Goal: Transaction & Acquisition: Obtain resource

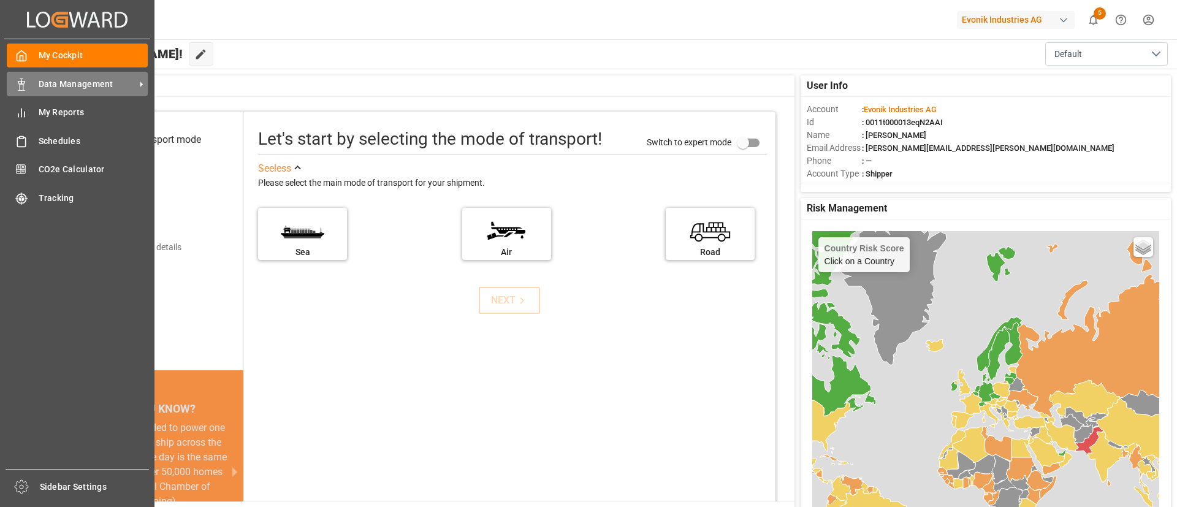
click at [67, 91] on div "Data Management Data Management" at bounding box center [77, 84] width 141 height 24
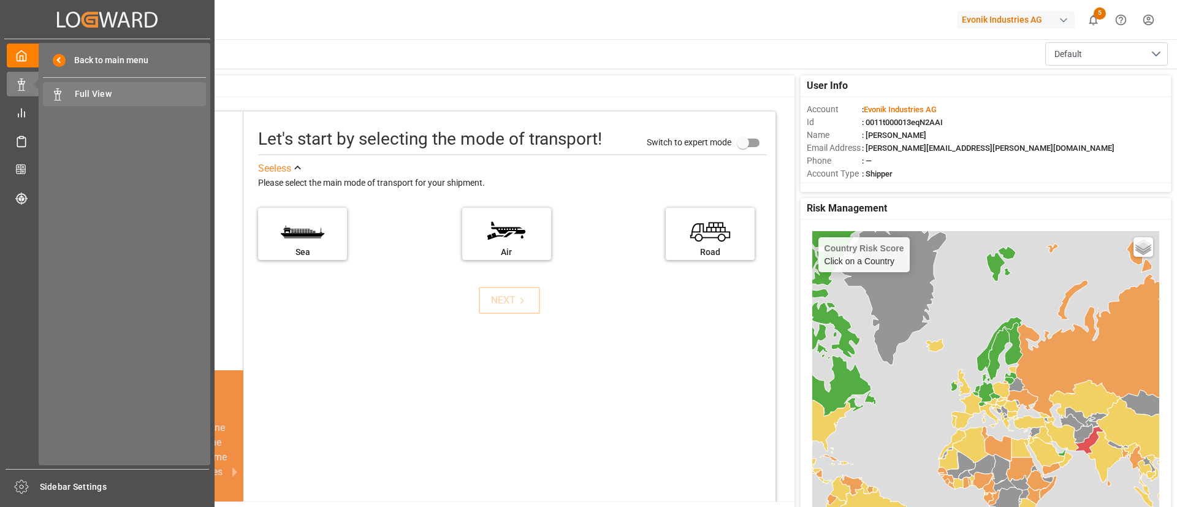
click at [100, 94] on span "Full View" at bounding box center [141, 94] width 132 height 13
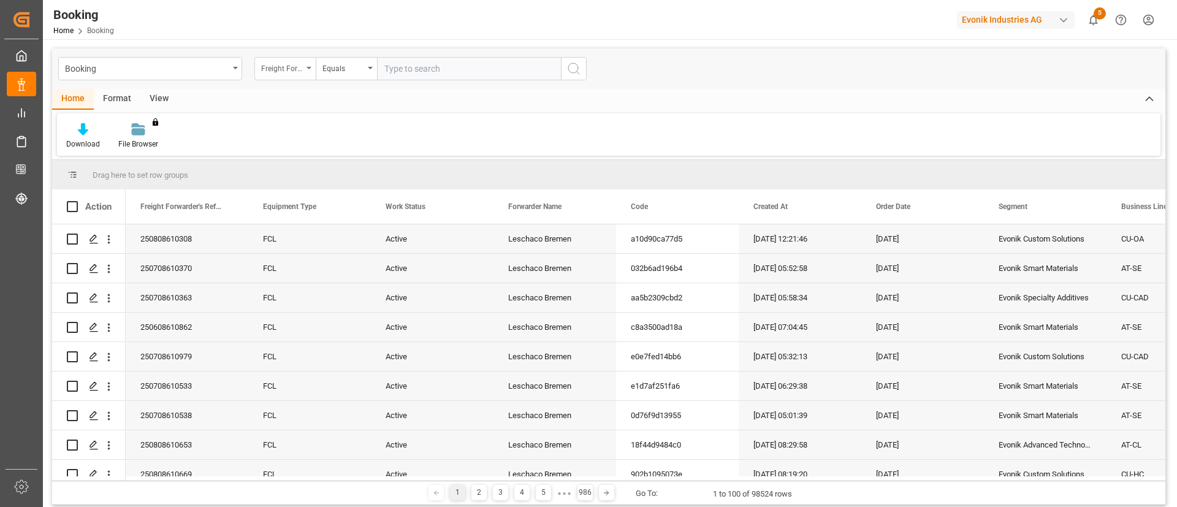
click at [309, 68] on icon "open menu" at bounding box center [308, 68] width 5 height 2
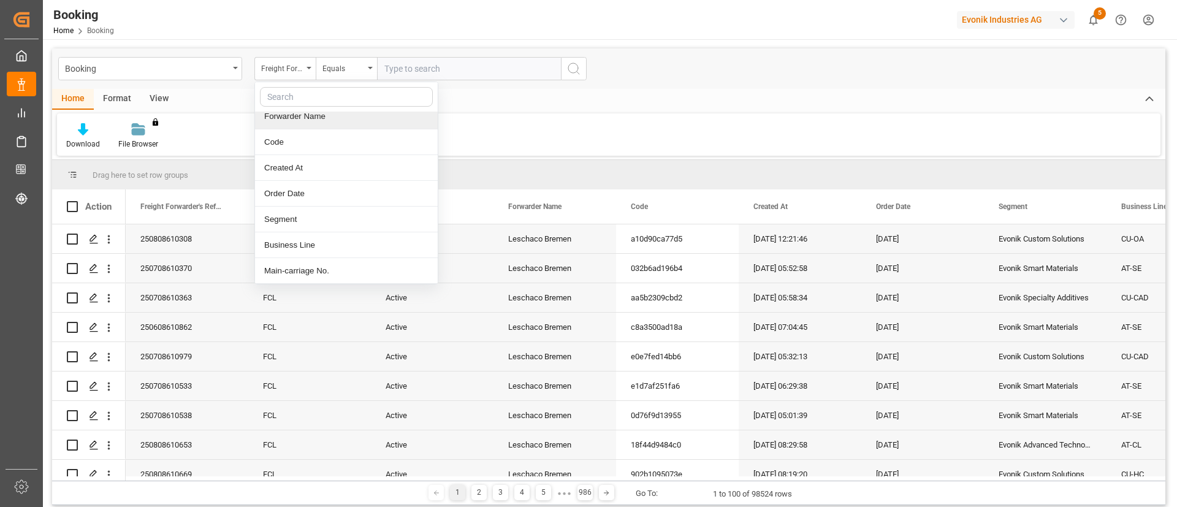
scroll to position [112, 0]
click at [308, 210] on div "Business Line" at bounding box center [346, 220] width 183 height 26
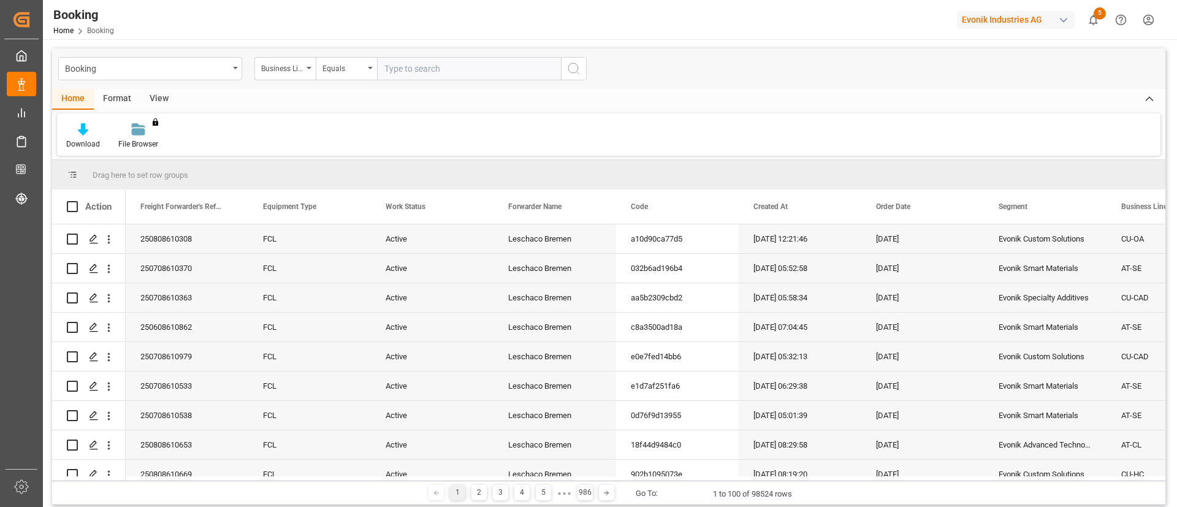
click at [444, 77] on input "text" at bounding box center [469, 68] width 184 height 23
click at [422, 66] on input "text" at bounding box center [469, 68] width 184 height 23
click at [912, 241] on div "[DATE]" at bounding box center [922, 238] width 123 height 29
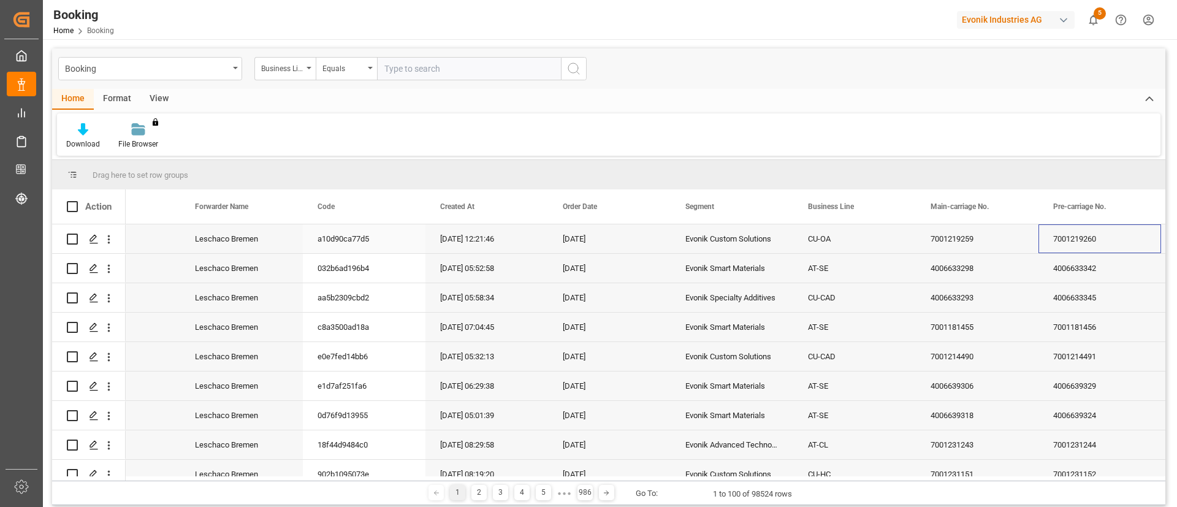
scroll to position [0, 313]
click at [424, 63] on input "text" at bounding box center [469, 68] width 184 height 23
type input "CU-OA"
click at [574, 66] on icon "search button" at bounding box center [573, 68] width 15 height 15
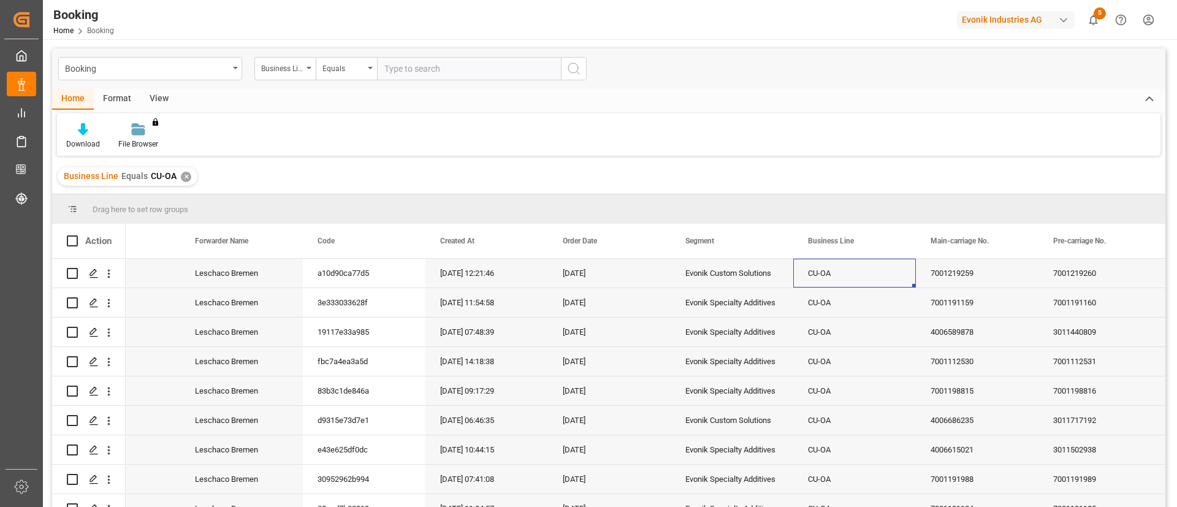
click at [405, 67] on input "text" at bounding box center [469, 68] width 184 height 23
type input "SP-OA"
click at [575, 68] on icon "search button" at bounding box center [573, 68] width 15 height 15
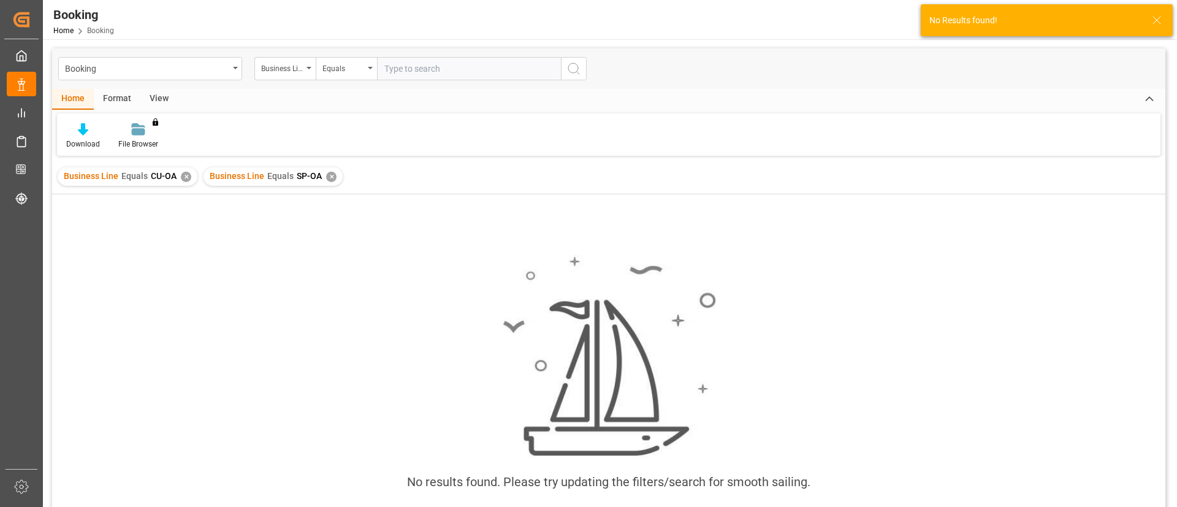
click at [326, 178] on div "✕" at bounding box center [331, 177] width 10 height 10
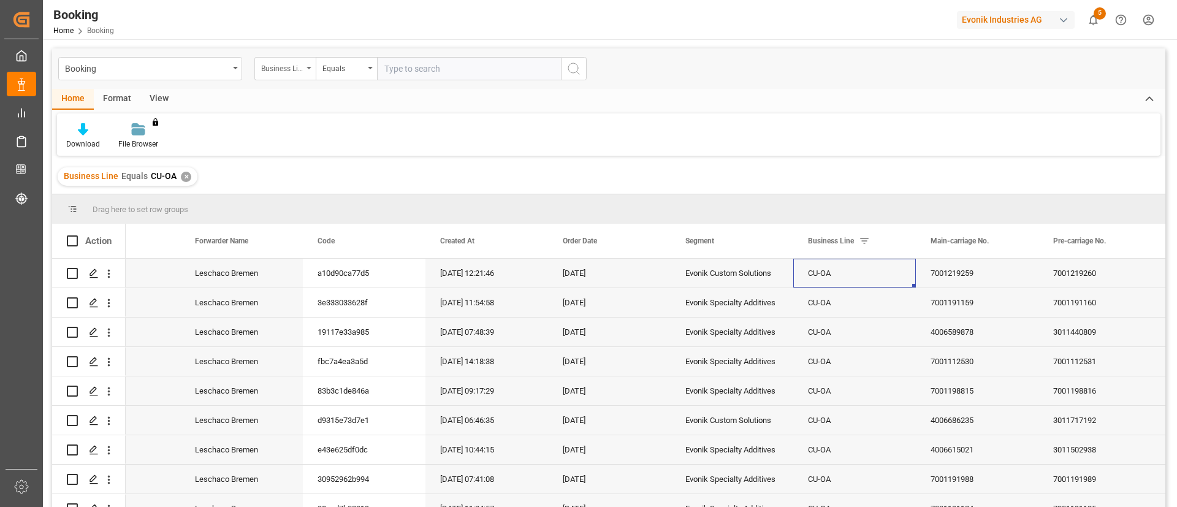
click at [309, 64] on div "Business Line" at bounding box center [284, 68] width 61 height 23
click at [309, 67] on icon "close menu" at bounding box center [308, 68] width 5 height 2
click at [309, 67] on icon "open menu" at bounding box center [308, 68] width 5 height 2
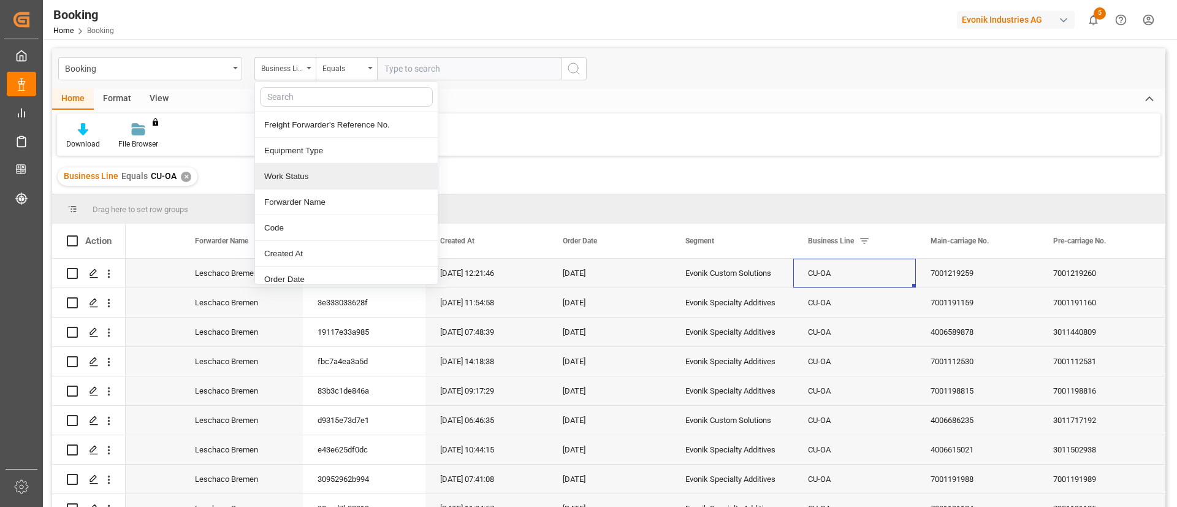
click at [364, 184] on div "Work Status" at bounding box center [346, 177] width 183 height 26
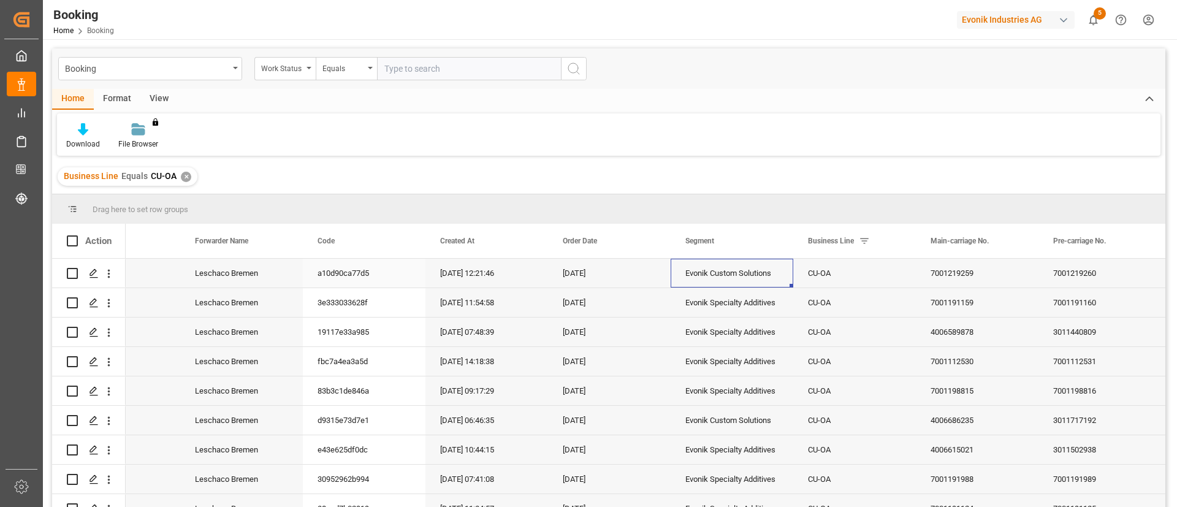
click at [696, 279] on div "Evonik Custom Solutions" at bounding box center [731, 273] width 123 height 29
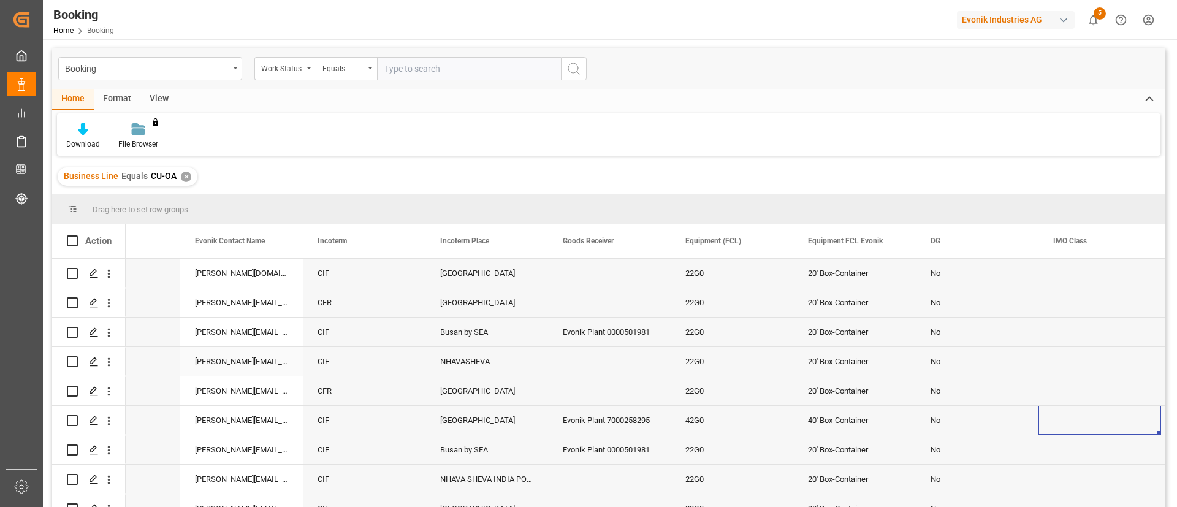
click at [501, 357] on div "NHAVASHEVA" at bounding box center [486, 361] width 123 height 29
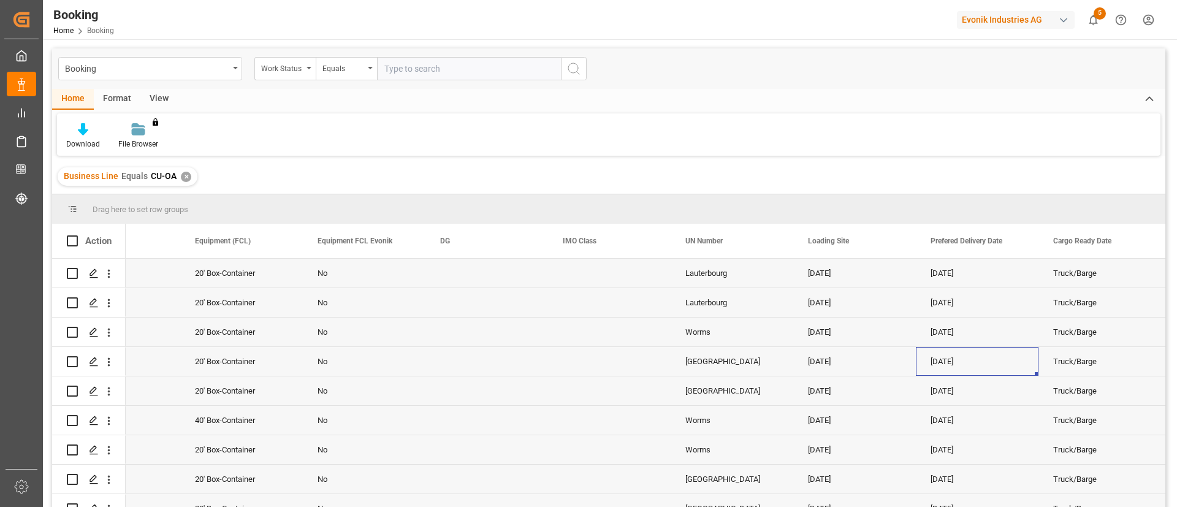
scroll to position [0, 2151]
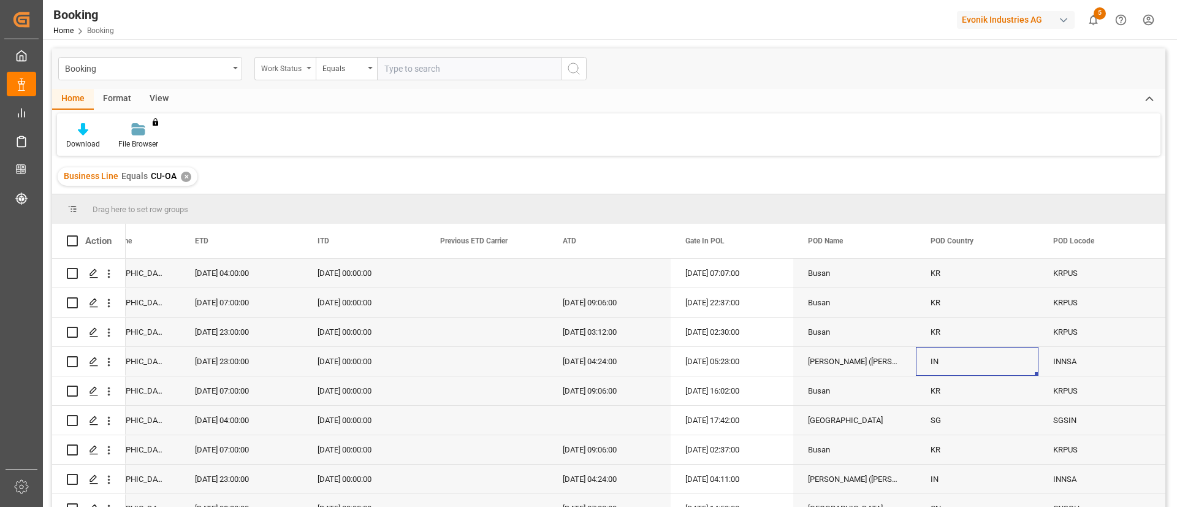
click at [313, 63] on div "Work Status" at bounding box center [284, 68] width 61 height 23
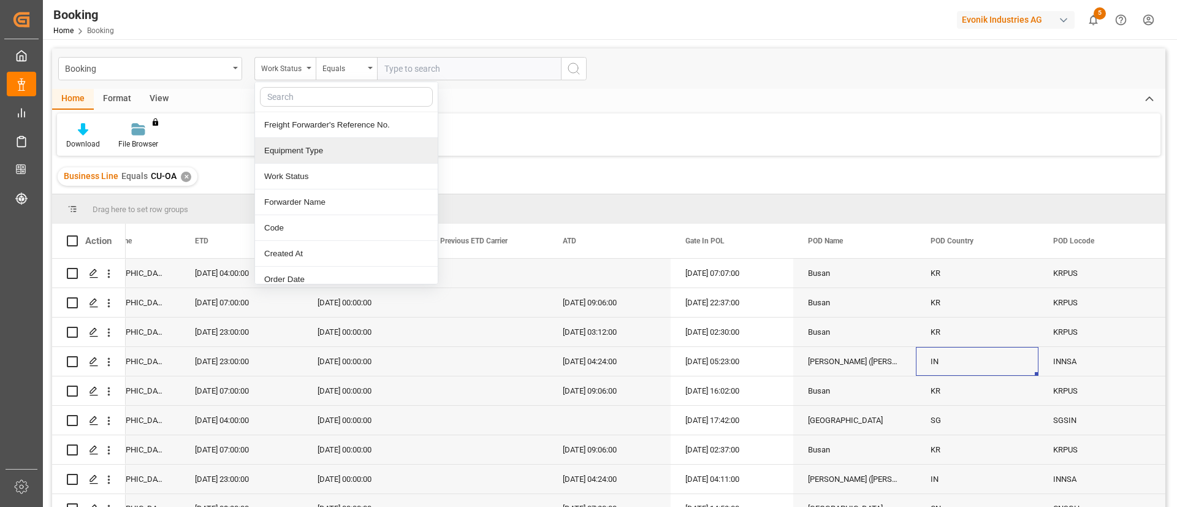
click at [282, 147] on div "Equipment Type" at bounding box center [346, 151] width 183 height 26
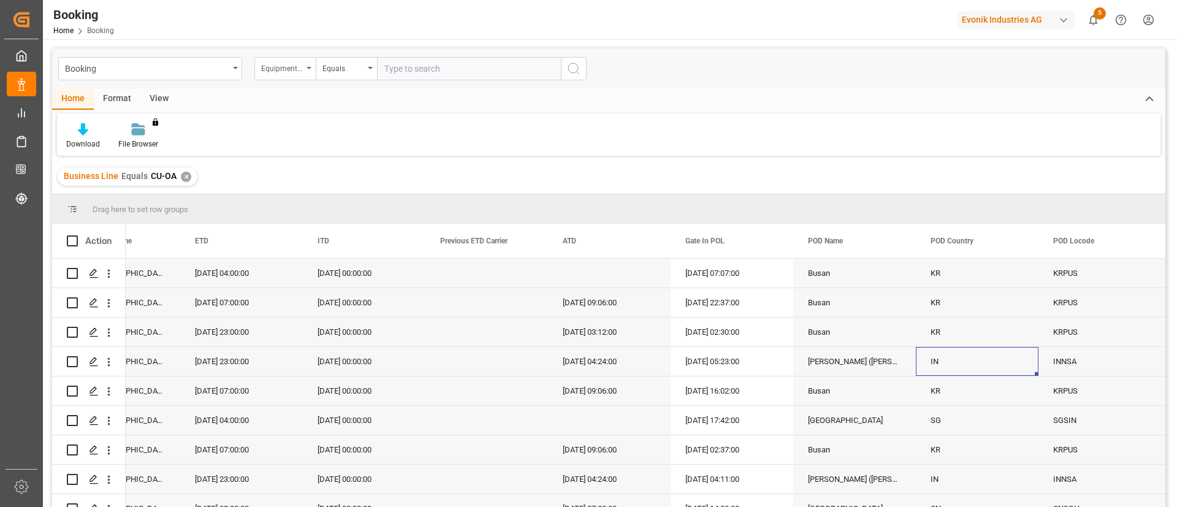
click at [309, 66] on div "Equipment Type" at bounding box center [284, 68] width 61 height 23
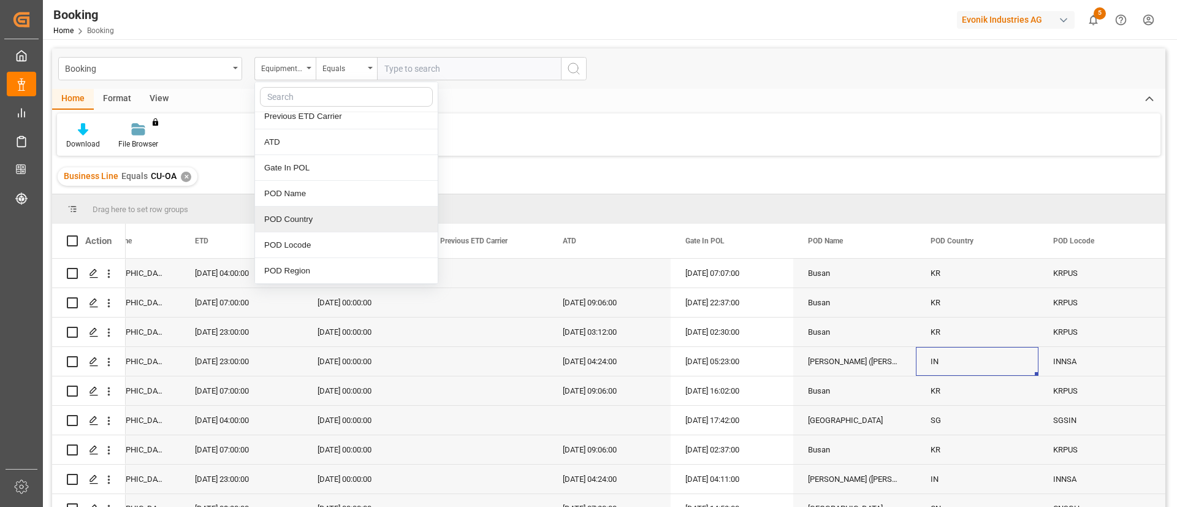
click at [293, 214] on div "POD Country" at bounding box center [346, 220] width 183 height 26
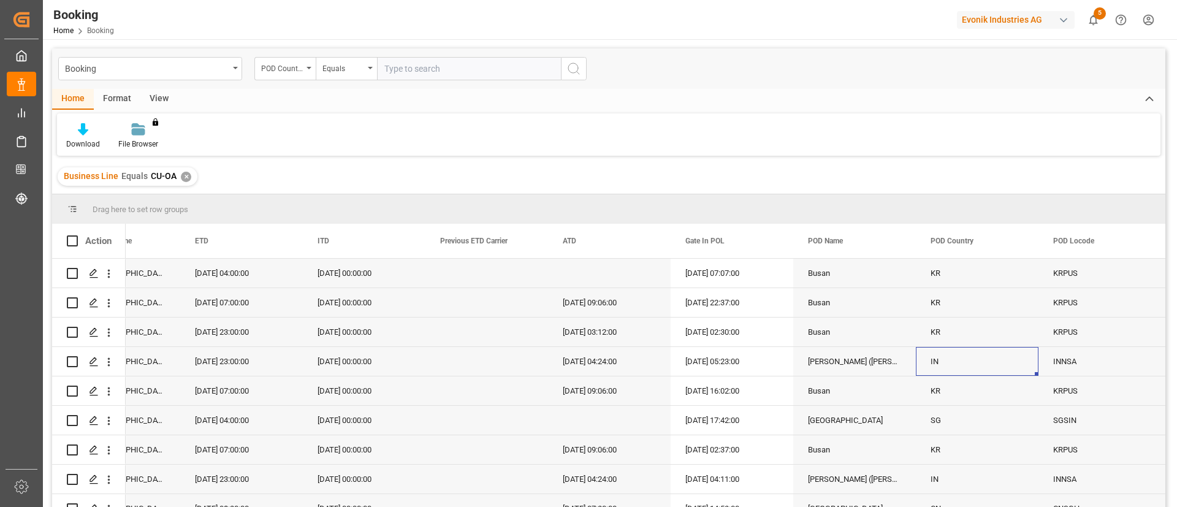
click at [420, 67] on input "text" at bounding box center [469, 68] width 184 height 23
type input "IN"
click at [575, 72] on icon "search button" at bounding box center [573, 68] width 15 height 15
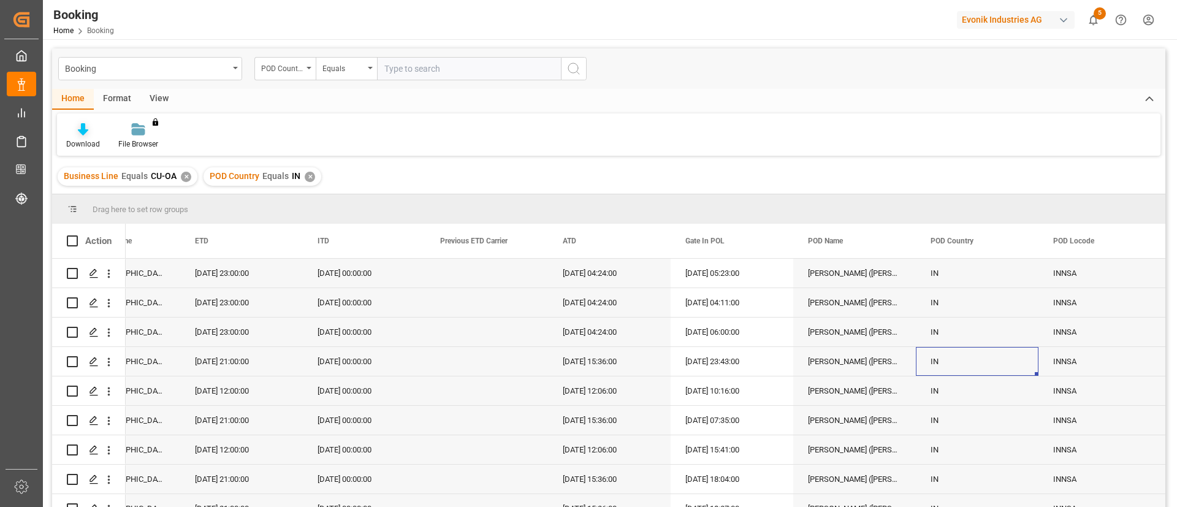
click at [80, 137] on div "Download" at bounding box center [83, 136] width 52 height 27
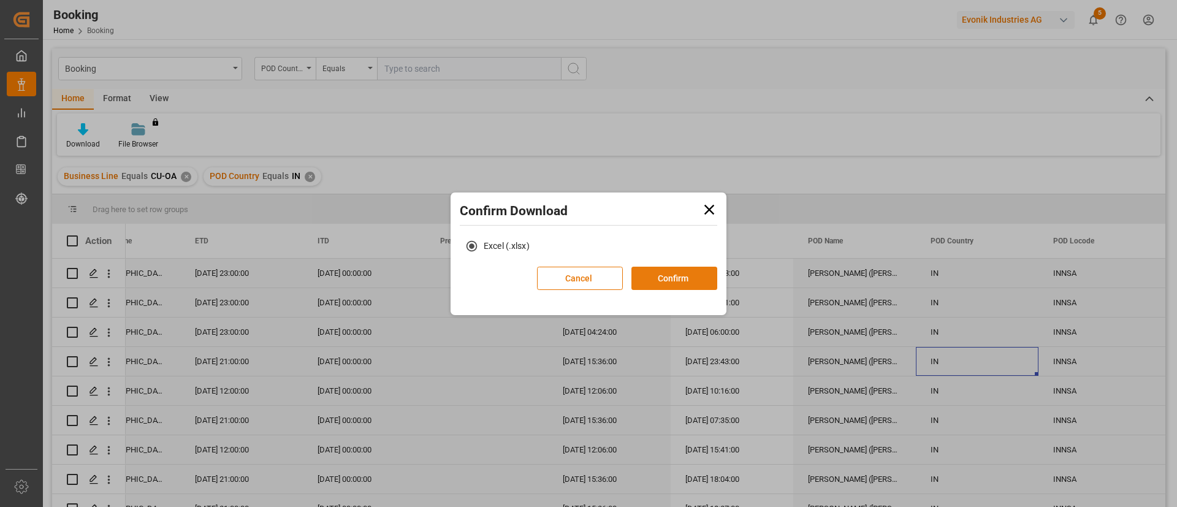
click at [662, 281] on button "Confirm" at bounding box center [674, 278] width 86 height 23
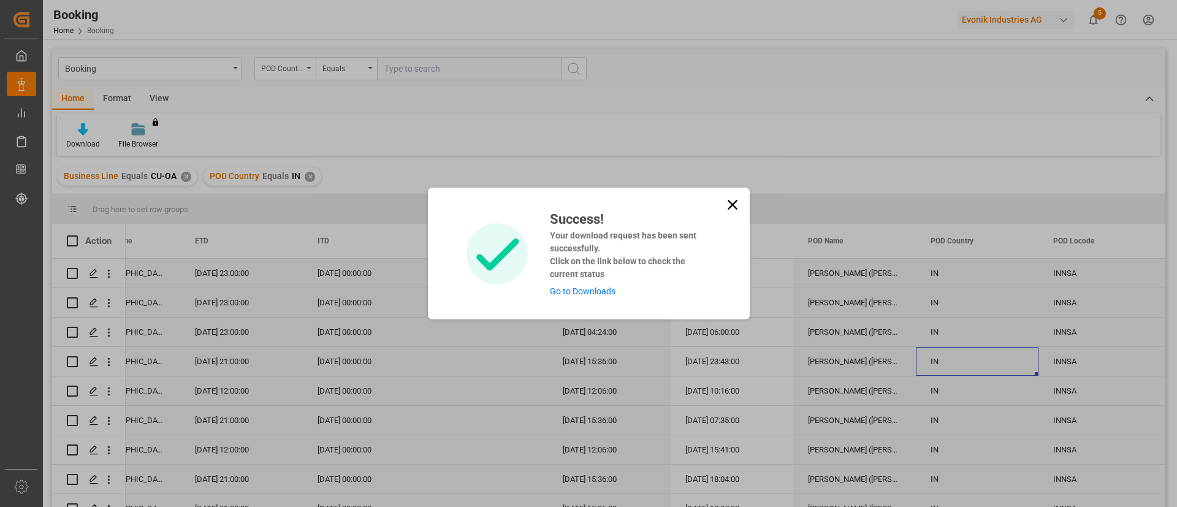
click at [577, 290] on link "Go to Downloads" at bounding box center [583, 291] width 66 height 10
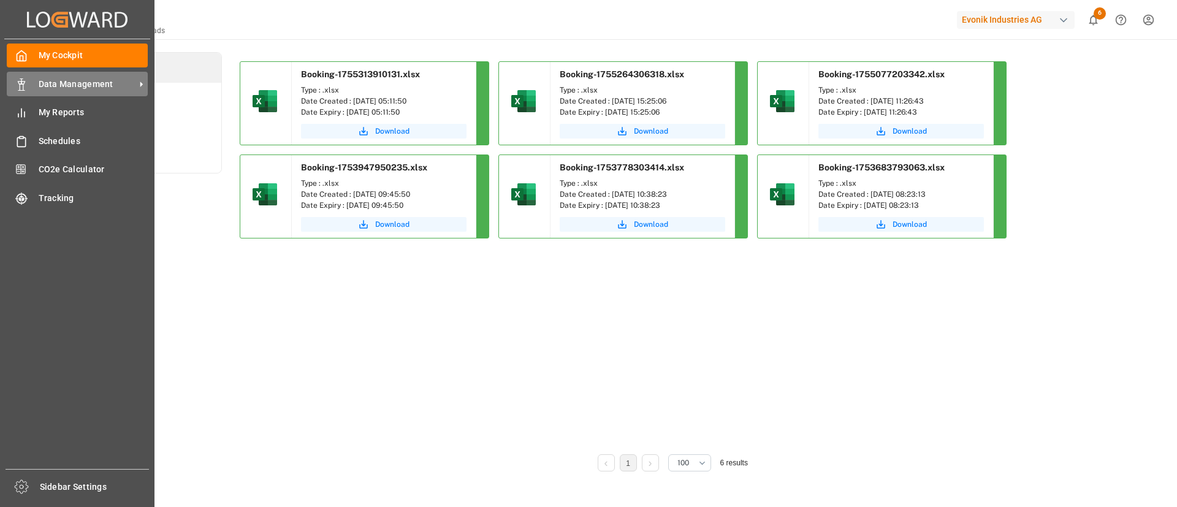
click at [69, 80] on span "Data Management" at bounding box center [87, 84] width 97 height 13
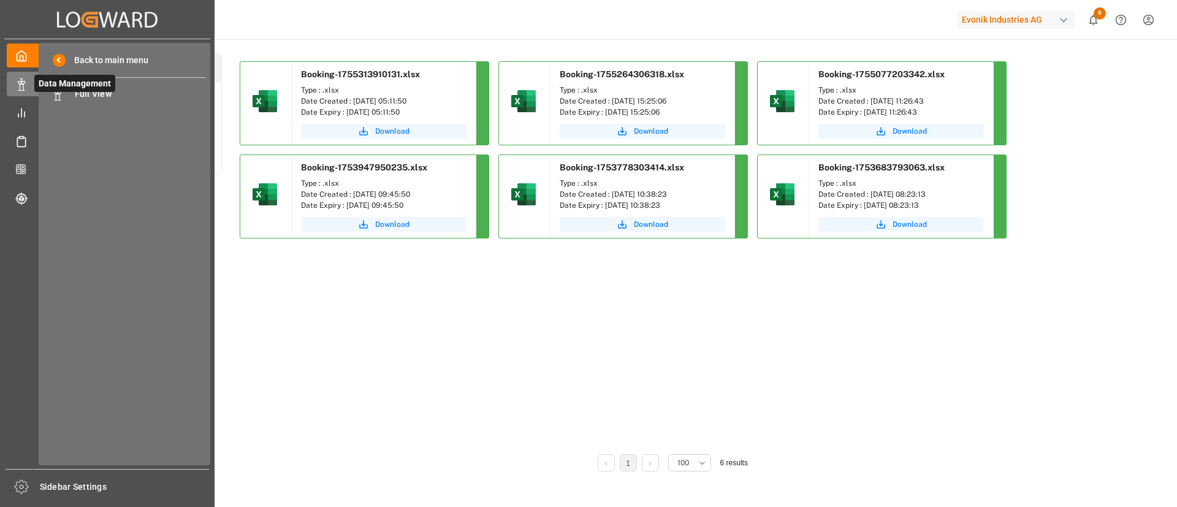
click at [105, 91] on span "Data Management" at bounding box center [74, 83] width 81 height 17
click at [97, 93] on span "Full View" at bounding box center [141, 94] width 132 height 13
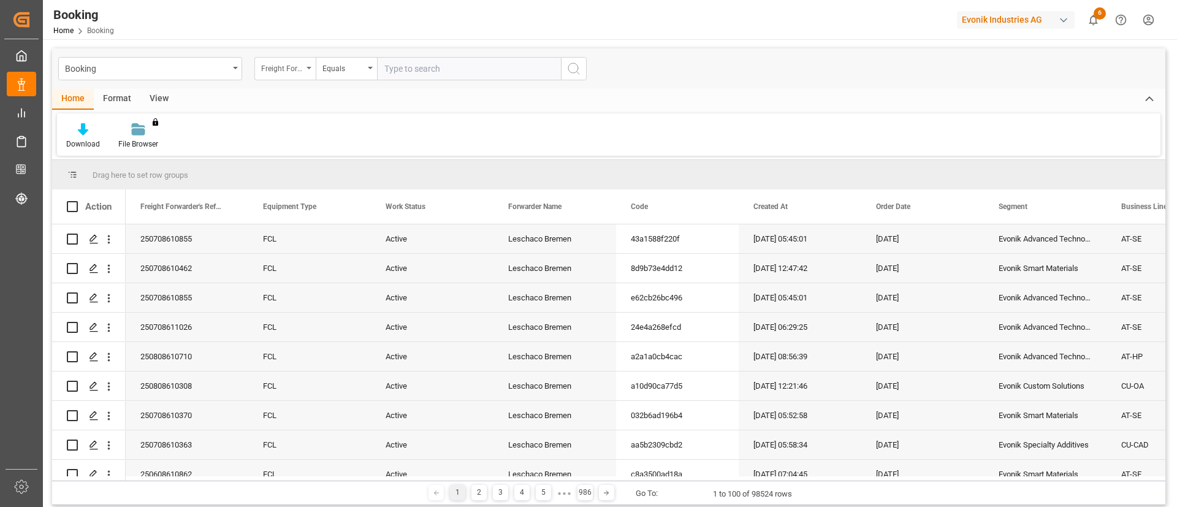
click at [309, 70] on div "Freight Forwarder's Reference No." at bounding box center [284, 68] width 61 height 23
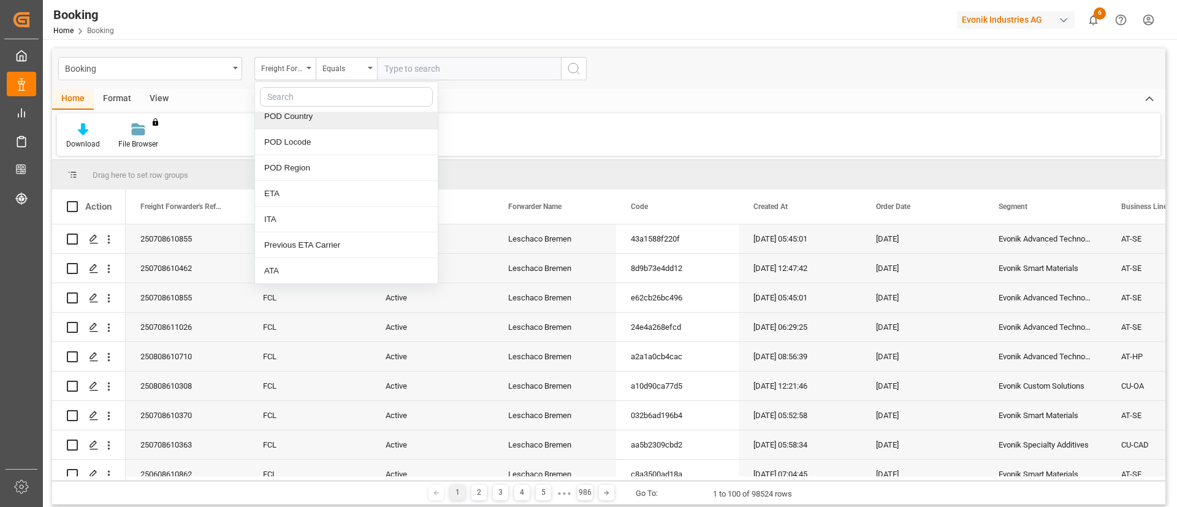
scroll to position [1368, 0]
click at [324, 117] on div "POD Country" at bounding box center [346, 121] width 183 height 26
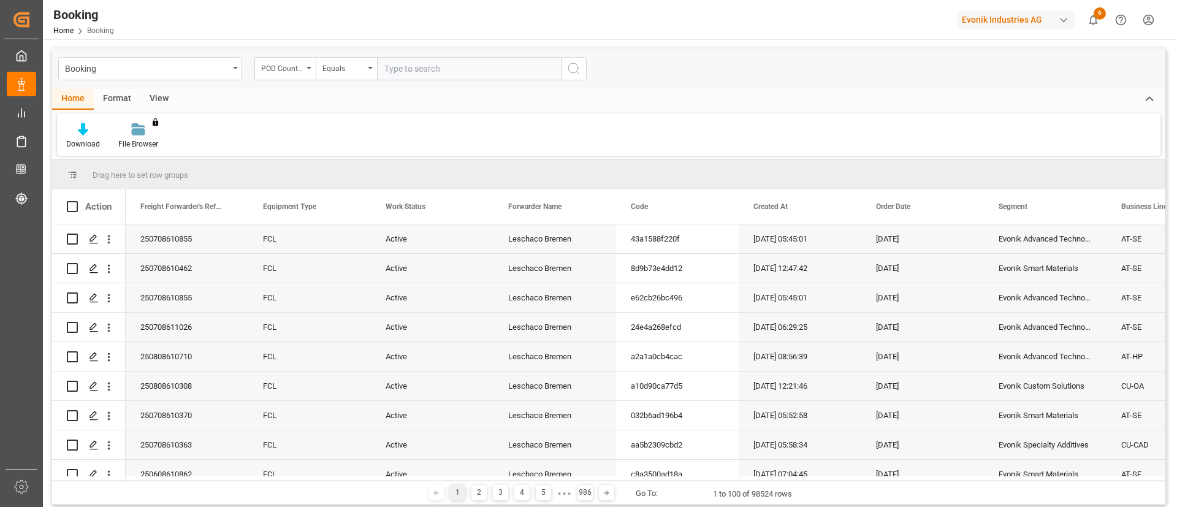
click at [407, 69] on input "text" at bounding box center [469, 68] width 184 height 23
type input "IN"
click at [575, 63] on icon "search button" at bounding box center [573, 68] width 15 height 15
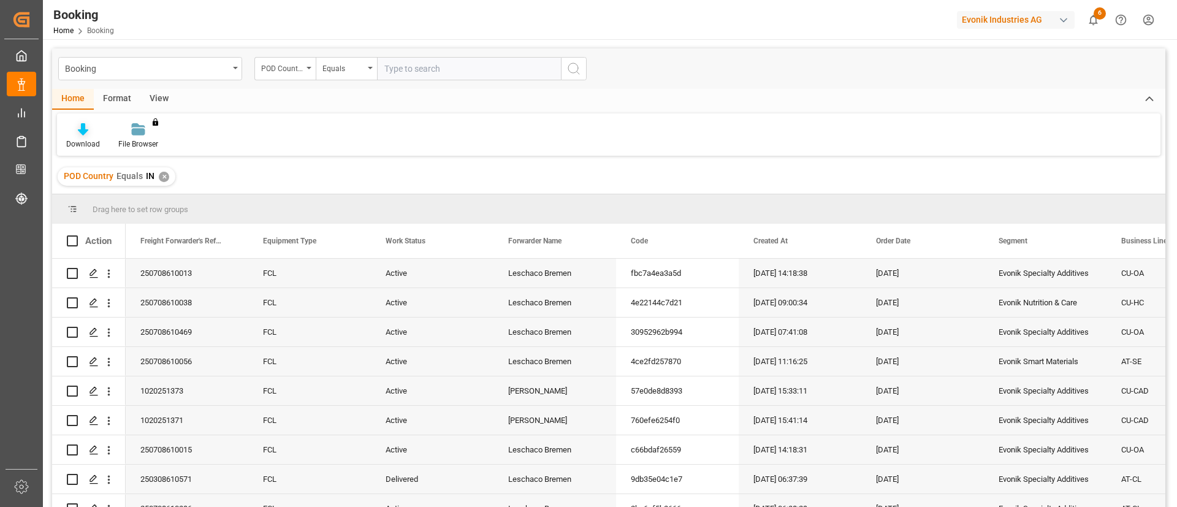
click at [83, 140] on div "Download" at bounding box center [83, 143] width 34 height 11
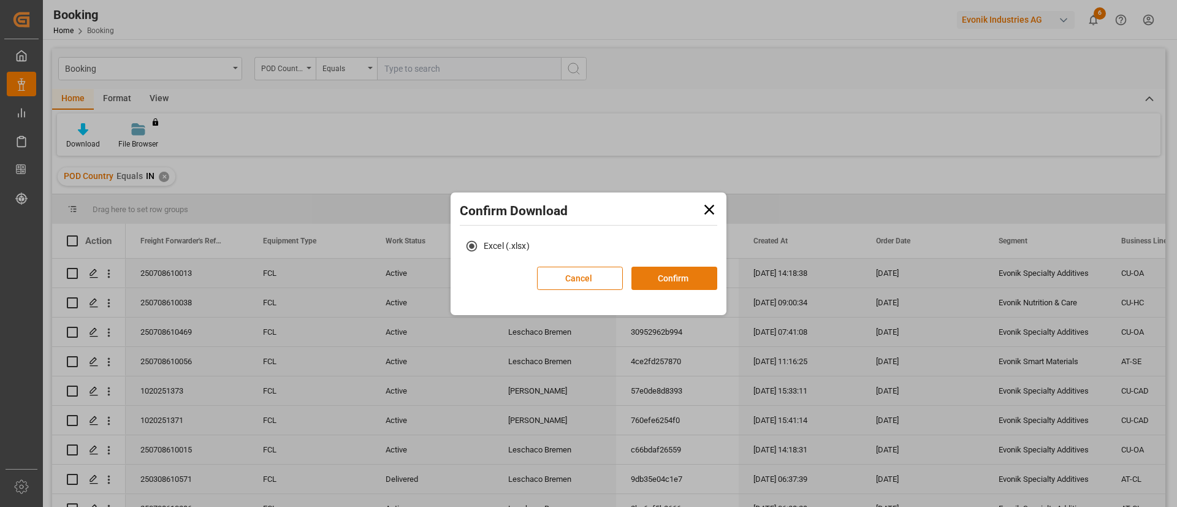
click at [665, 281] on button "Confirm" at bounding box center [674, 278] width 86 height 23
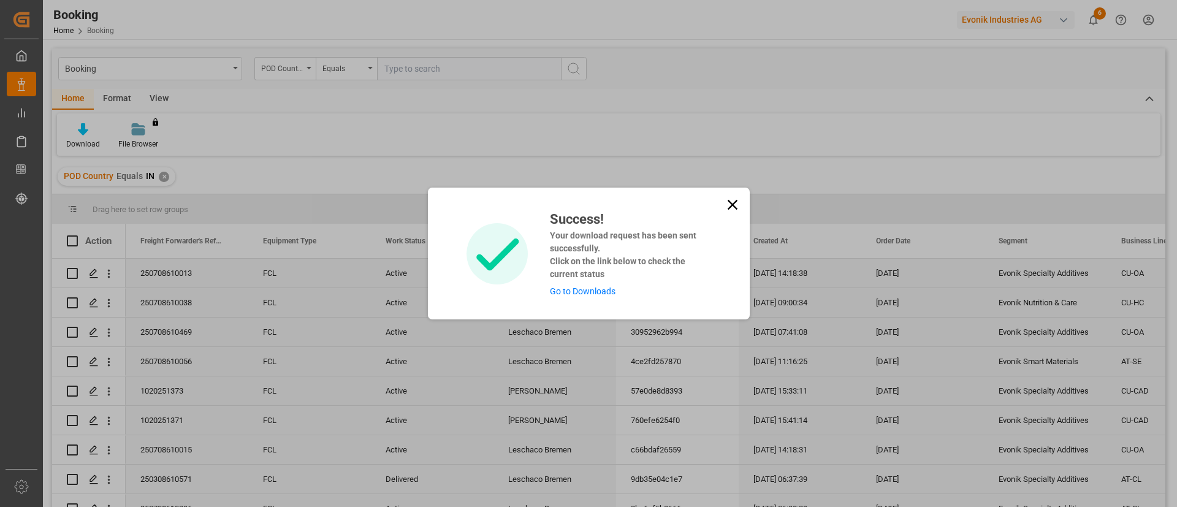
click at [601, 292] on link "Go to Downloads" at bounding box center [583, 291] width 66 height 10
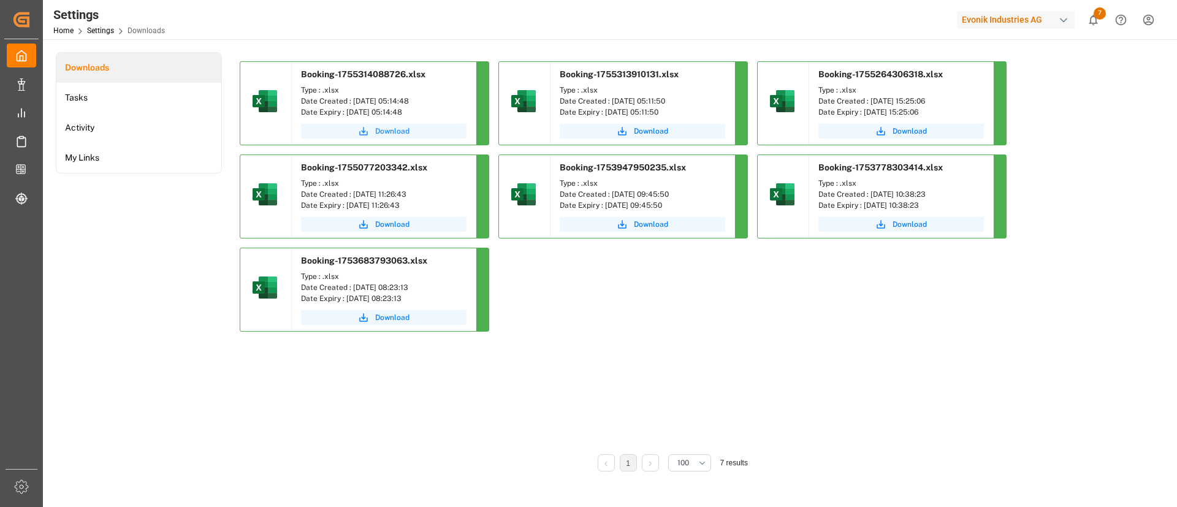
click at [385, 134] on span "Download" at bounding box center [392, 131] width 34 height 11
